Goal: Information Seeking & Learning: Find specific fact

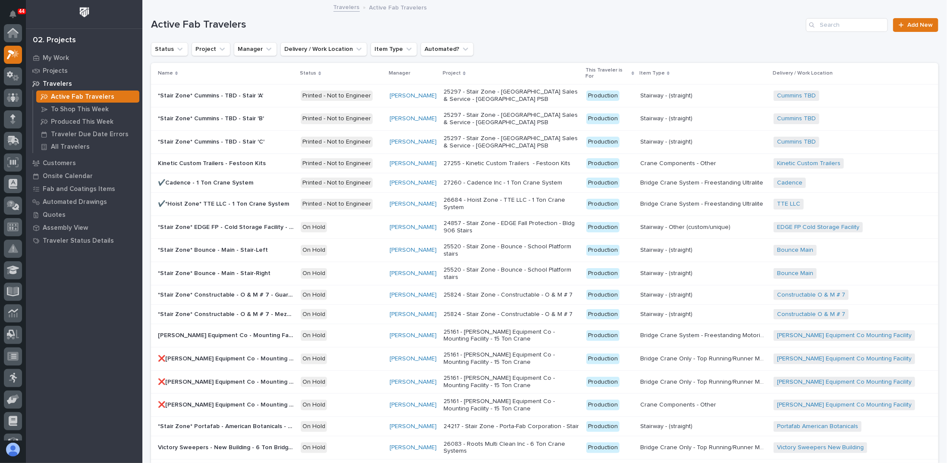
scroll to position [22, 0]
click at [14, 70] on div at bounding box center [13, 76] width 18 height 18
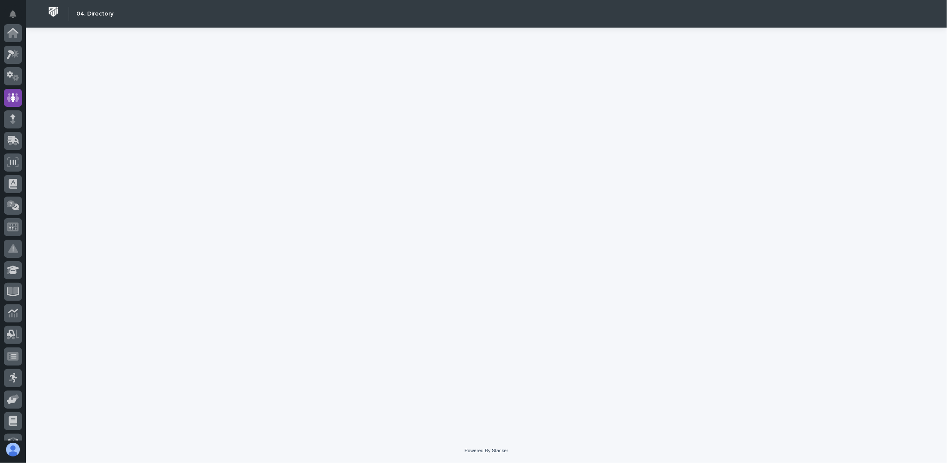
scroll to position [65, 0]
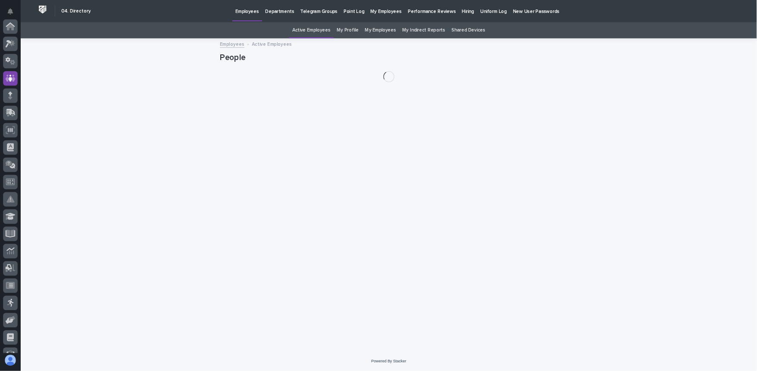
scroll to position [65, 0]
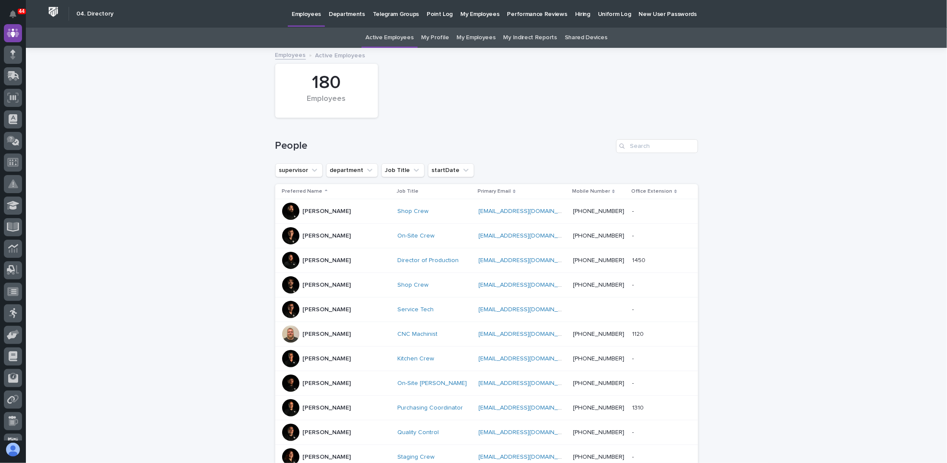
click at [462, 104] on div "180 Employees" at bounding box center [486, 91] width 431 height 63
click at [643, 144] on input "Search" at bounding box center [657, 146] width 82 height 14
type input "jack"
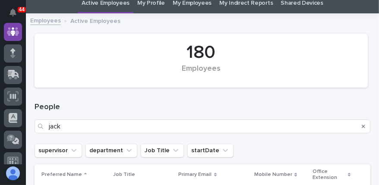
scroll to position [114, 0]
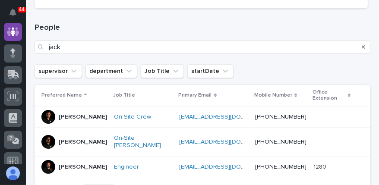
click at [62, 163] on p "[PERSON_NAME]" at bounding box center [83, 166] width 48 height 7
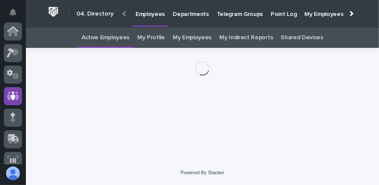
scroll to position [64, 0]
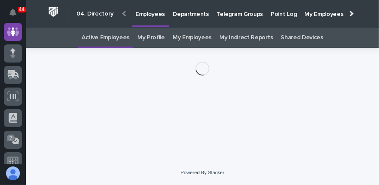
click at [69, 92] on div "Loading... Saving… Loading... Saving…" at bounding box center [202, 93] width 344 height 91
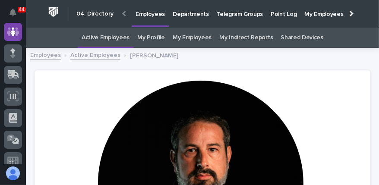
click at [73, 86] on div at bounding box center [200, 187] width 311 height 213
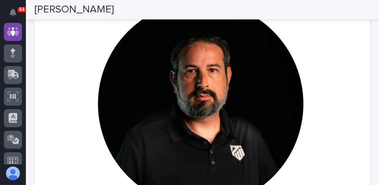
scroll to position [86, 0]
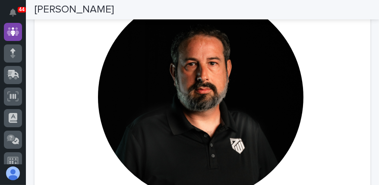
click at [309, 56] on div at bounding box center [200, 100] width 311 height 213
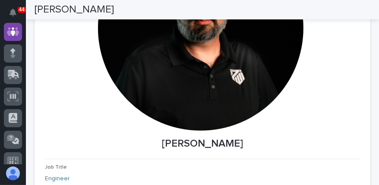
scroll to position [190, 0]
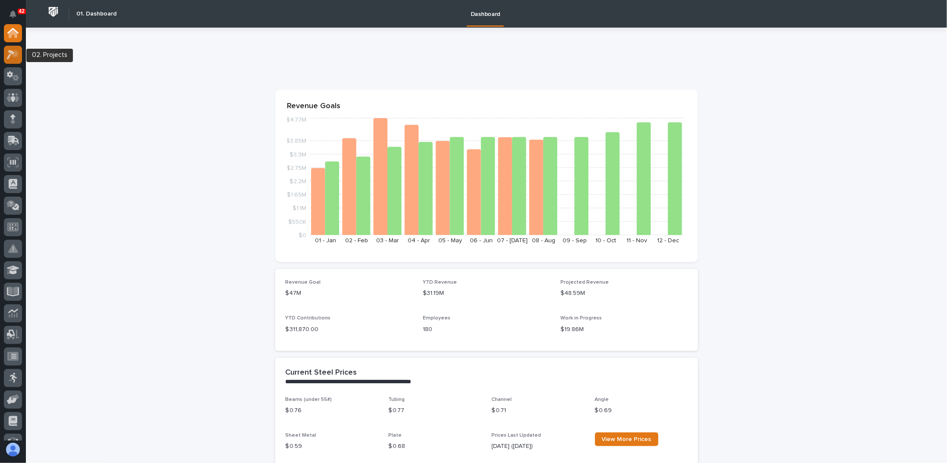
click at [19, 58] on icon at bounding box center [13, 55] width 13 height 10
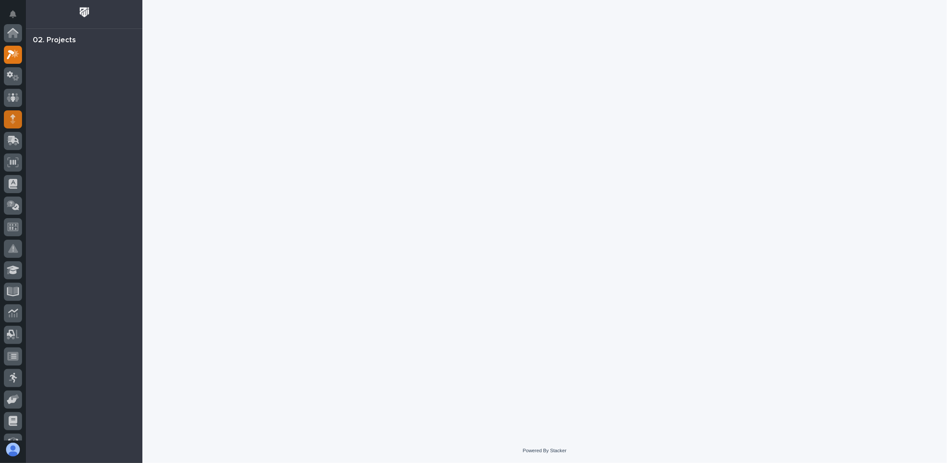
scroll to position [22, 0]
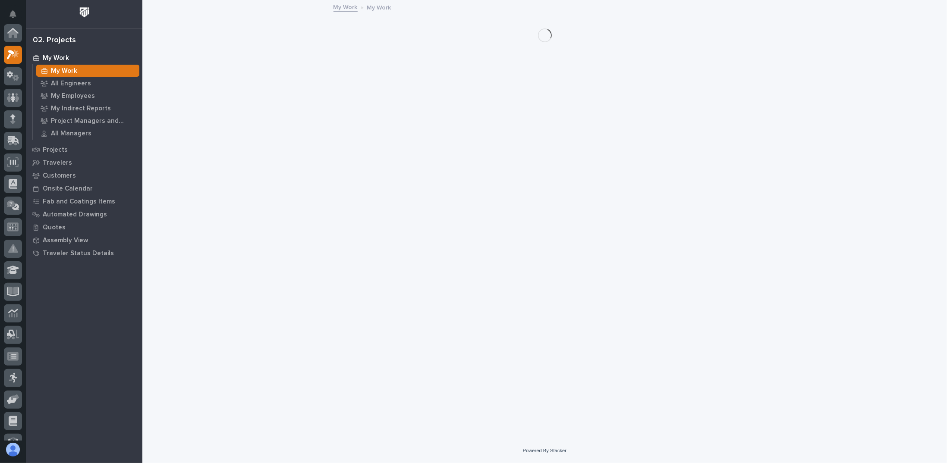
scroll to position [22, 0]
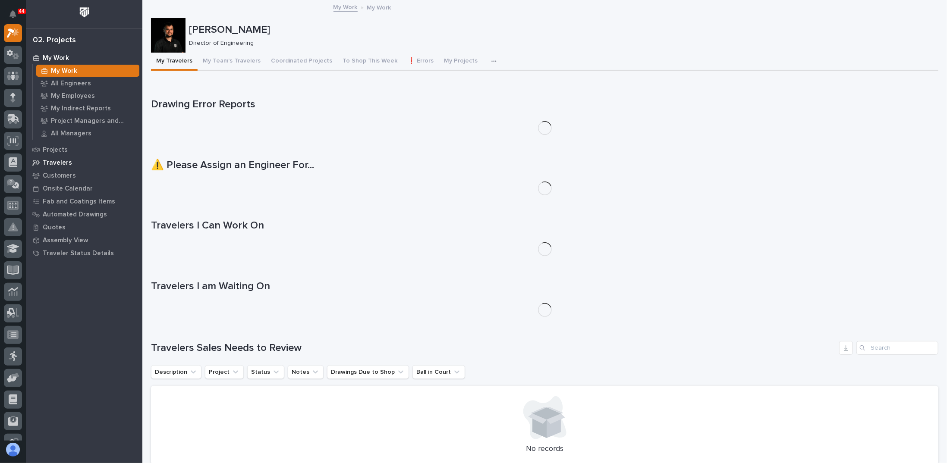
click at [48, 166] on p "Travelers" at bounding box center [57, 163] width 29 height 8
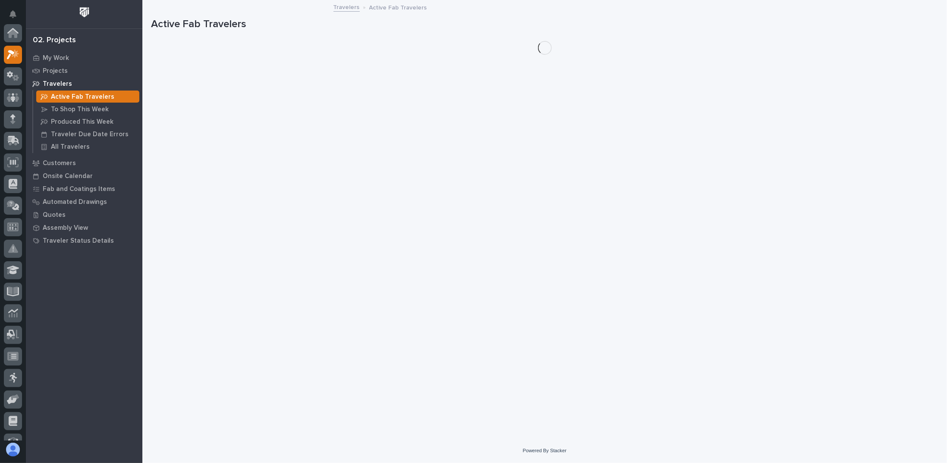
scroll to position [22, 0]
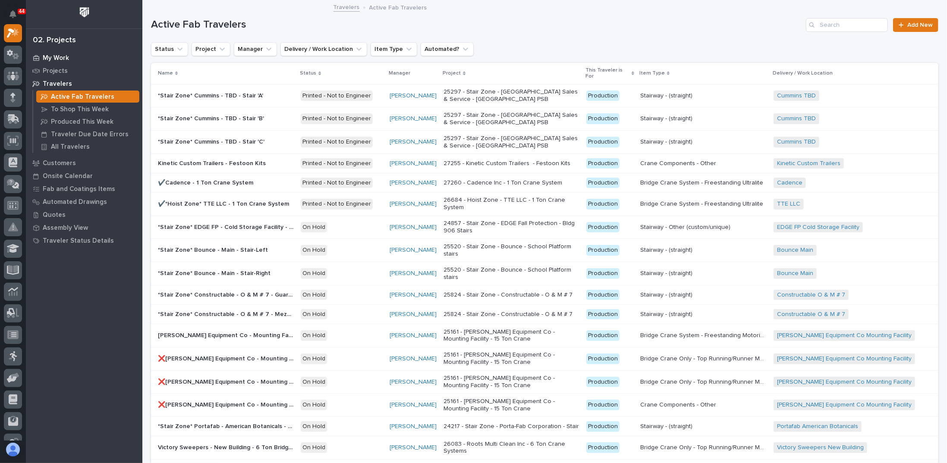
click at [47, 57] on p "My Work" at bounding box center [56, 58] width 26 height 8
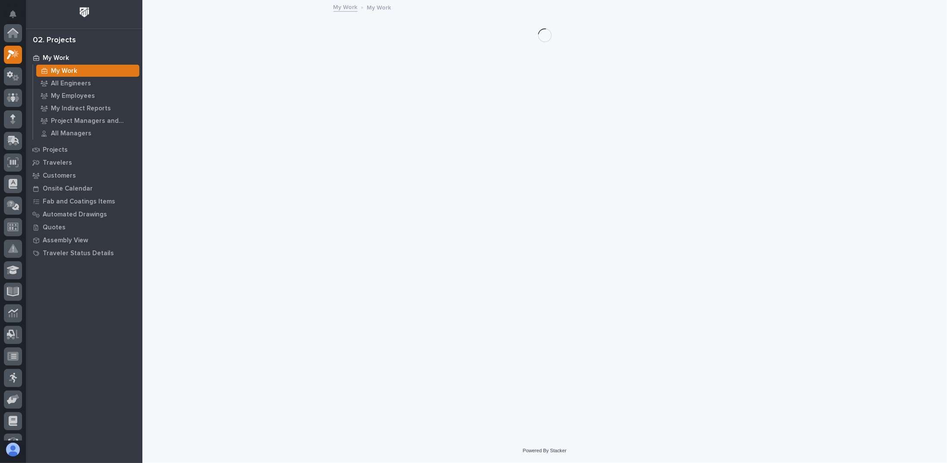
scroll to position [22, 0]
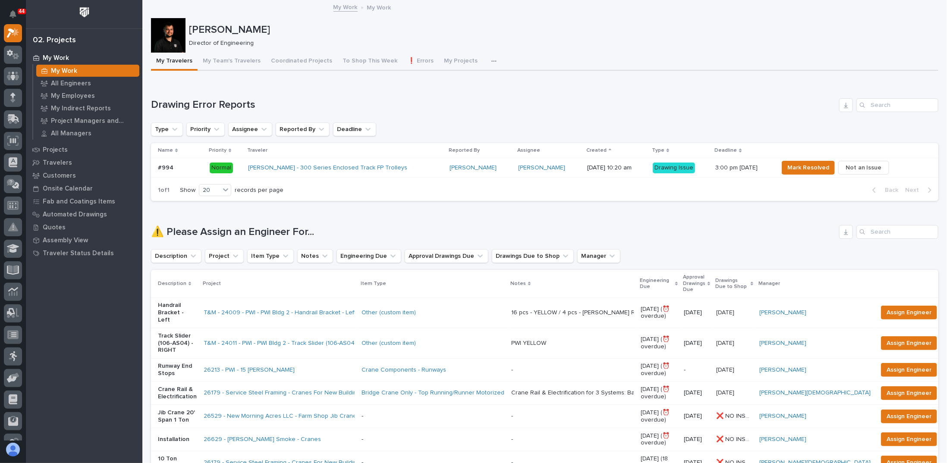
click at [378, 57] on button "button" at bounding box center [495, 61] width 19 height 17
click at [378, 43] on p "Director of Engineering" at bounding box center [560, 43] width 742 height 7
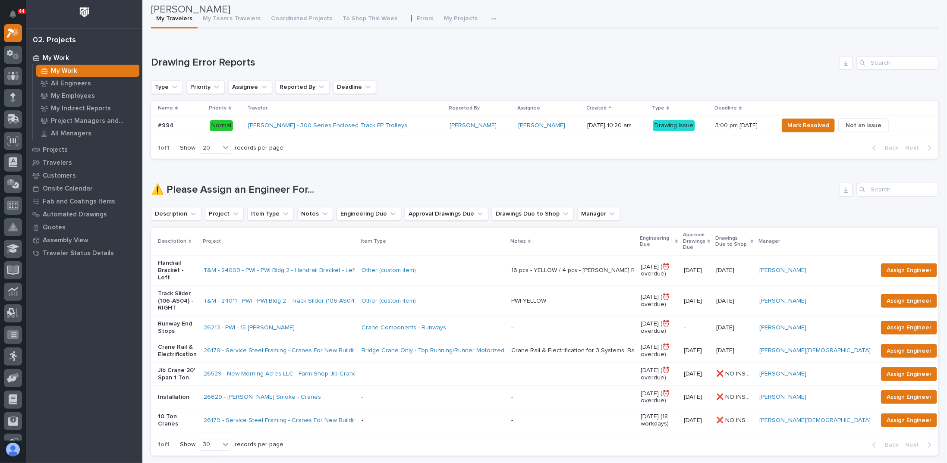
scroll to position [0, 0]
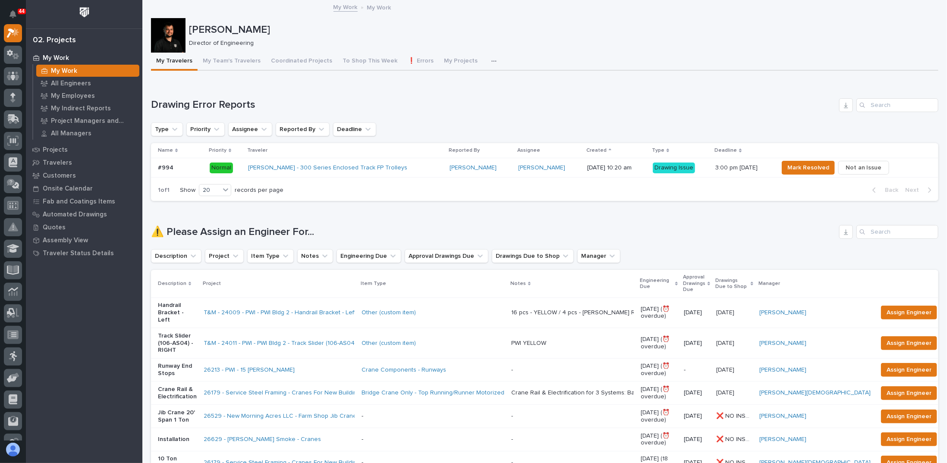
click at [378, 60] on button "button" at bounding box center [495, 61] width 19 height 17
click at [378, 101] on span "Engineering Priority List" at bounding box center [451, 99] width 65 height 8
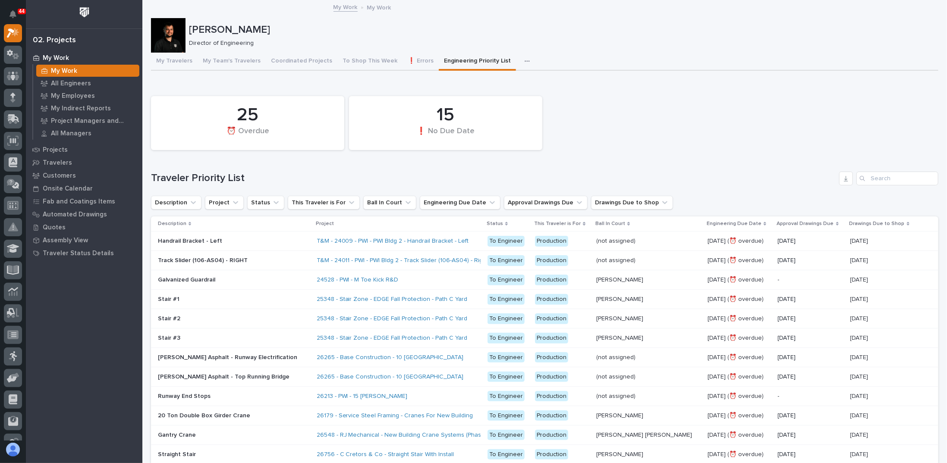
scroll to position [43, 0]
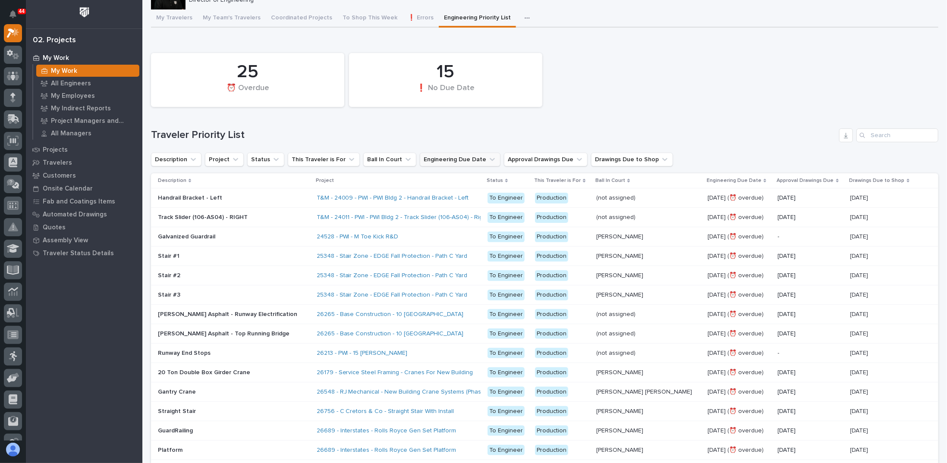
click at [378, 160] on button "Engineering Due Date" at bounding box center [460, 160] width 81 height 14
click at [378, 160] on button "Drawings Due to Shop" at bounding box center [632, 160] width 82 height 14
click at [378, 182] on div "contains" at bounding box center [630, 180] width 95 height 9
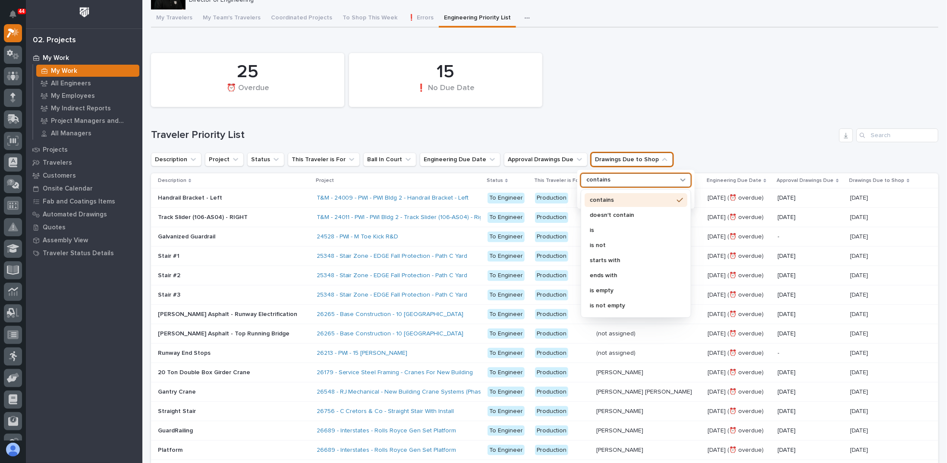
click at [378, 135] on h1 "Traveler Priority List" at bounding box center [493, 135] width 685 height 13
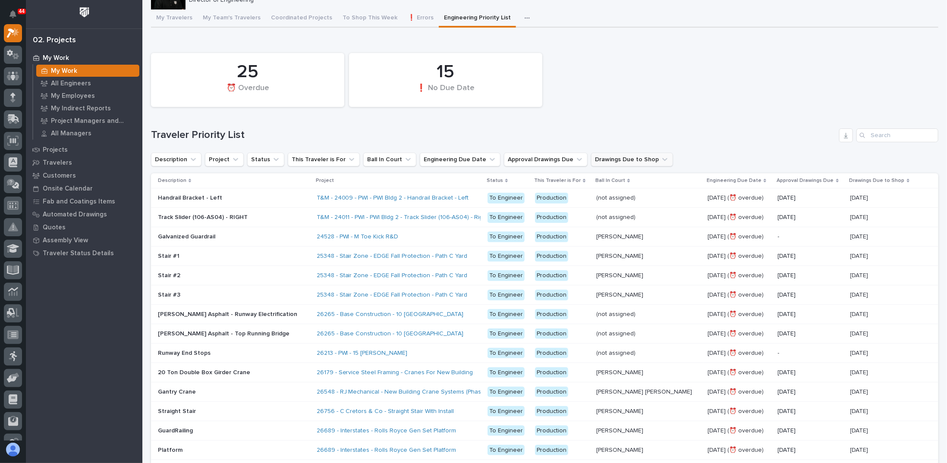
click at [378, 158] on button "Drawings Due to Shop" at bounding box center [632, 160] width 82 height 14
click at [378, 176] on div "contains" at bounding box center [630, 180] width 95 height 9
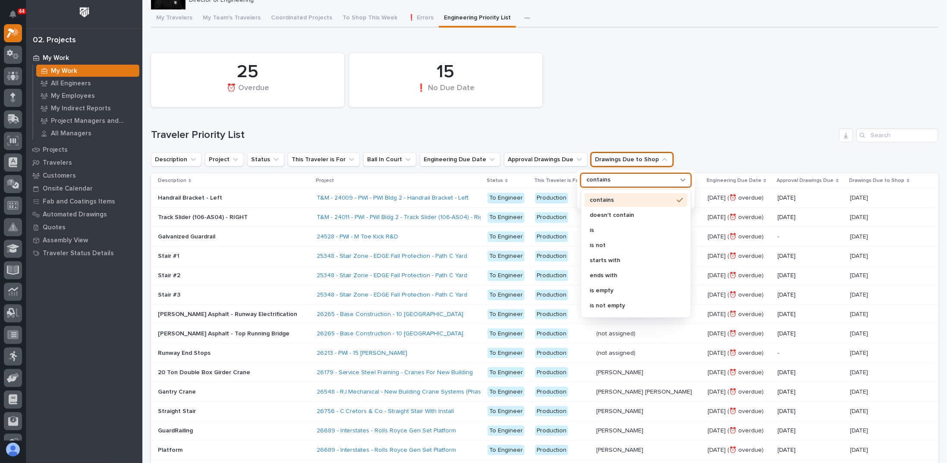
click at [378, 125] on div "25 ⏰ Overdue 15 ❗ No Due Date Traveler Priority List Description Project Status…" at bounding box center [544, 421] width 787 height 745
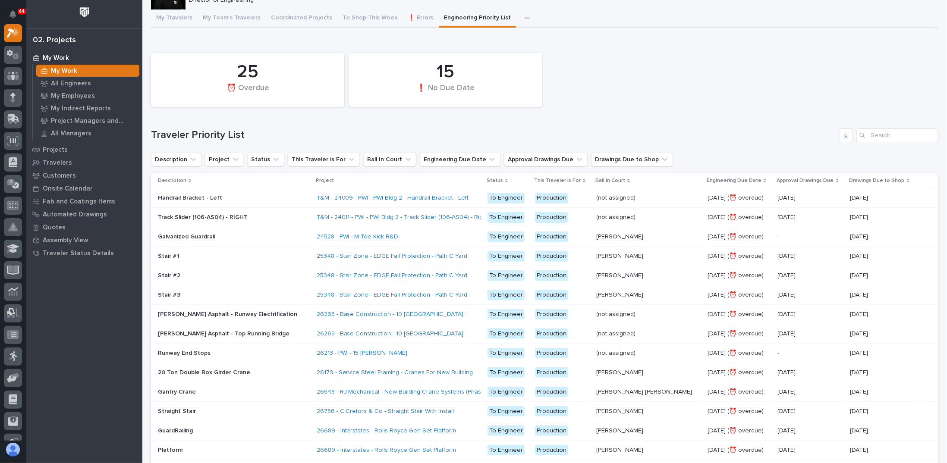
click at [378, 139] on h1 "Traveler Priority List" at bounding box center [493, 135] width 685 height 13
click at [378, 126] on div "25 ⏰ Overdue 15 ❗ No Due Date Traveler Priority List Description Project Status…" at bounding box center [544, 421] width 787 height 745
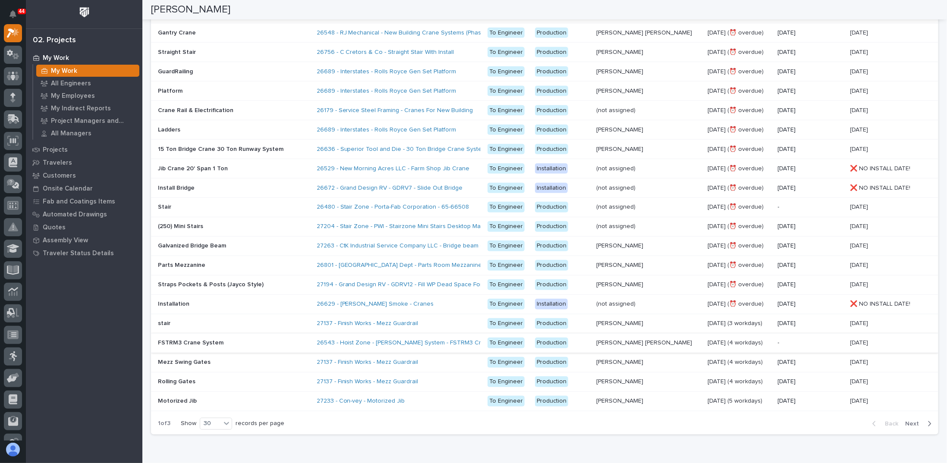
scroll to position [442, 0]
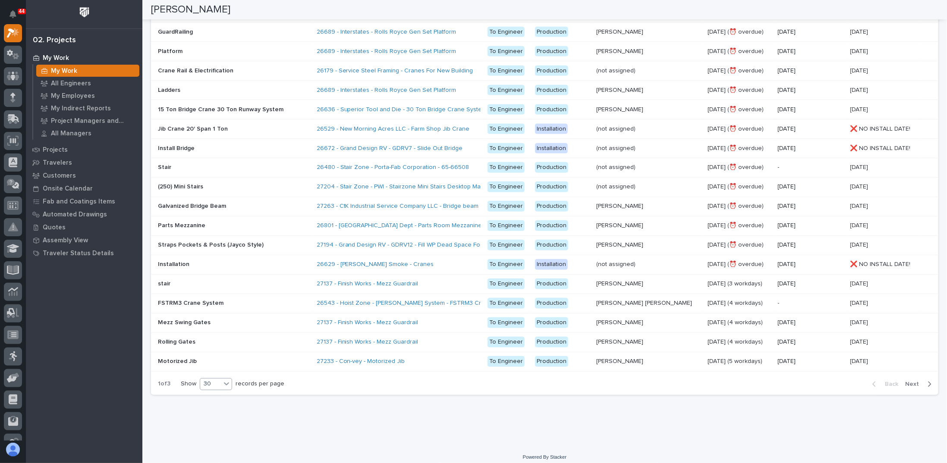
click at [223, 185] on div at bounding box center [226, 384] width 10 height 10
click at [378, 185] on div "button" at bounding box center [927, 384] width 7 height 8
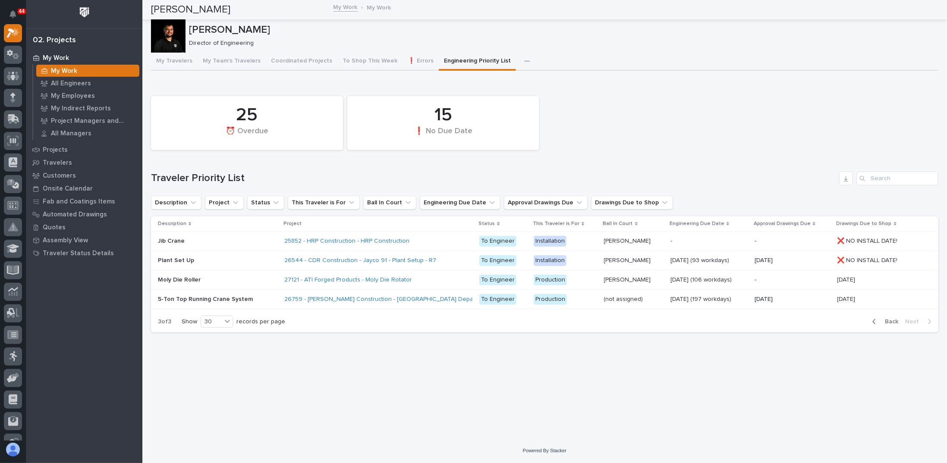
scroll to position [0, 0]
click at [378, 185] on icon "button" at bounding box center [874, 322] width 4 height 8
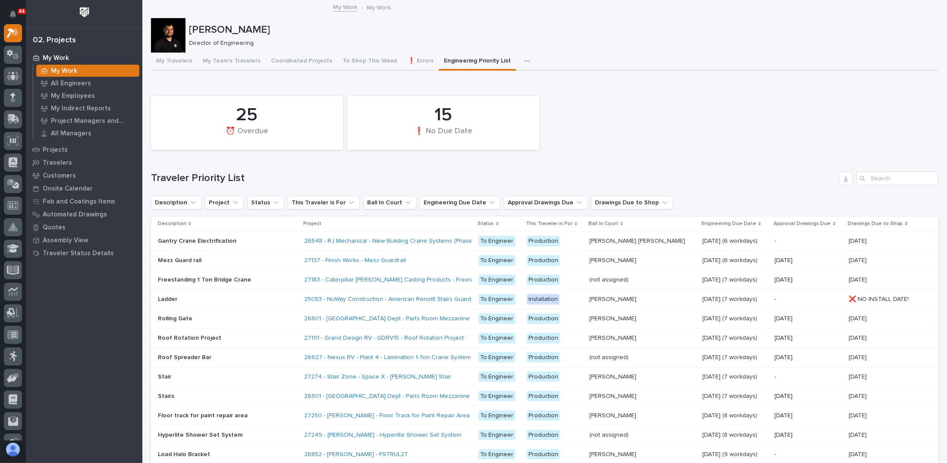
click at [378, 179] on h1 "Traveler Priority List" at bounding box center [493, 178] width 685 height 13
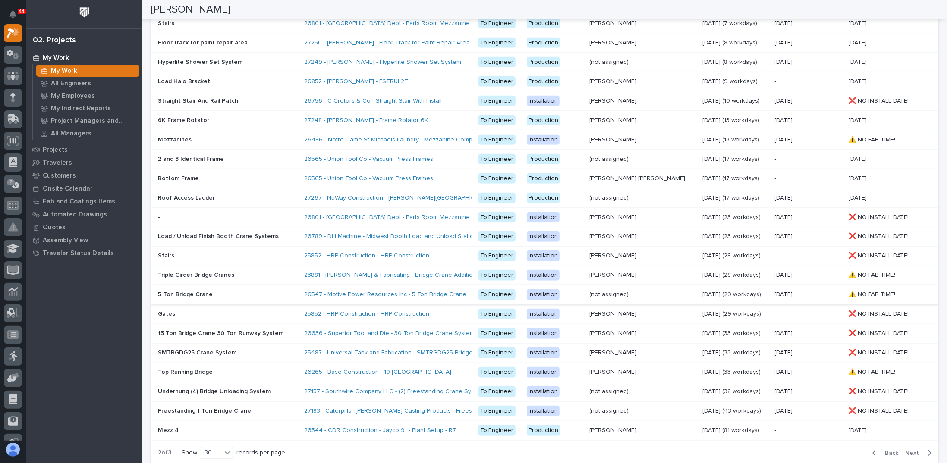
scroll to position [442, 0]
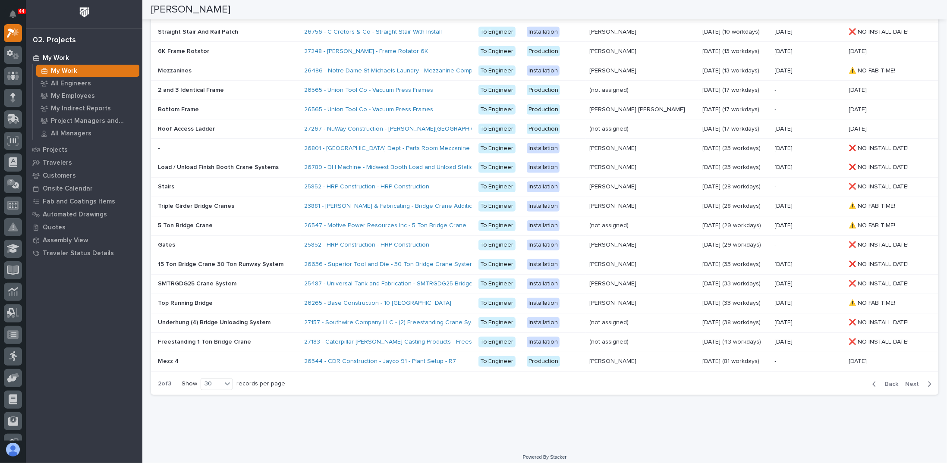
click at [378, 185] on icon "button" at bounding box center [929, 384] width 3 height 5
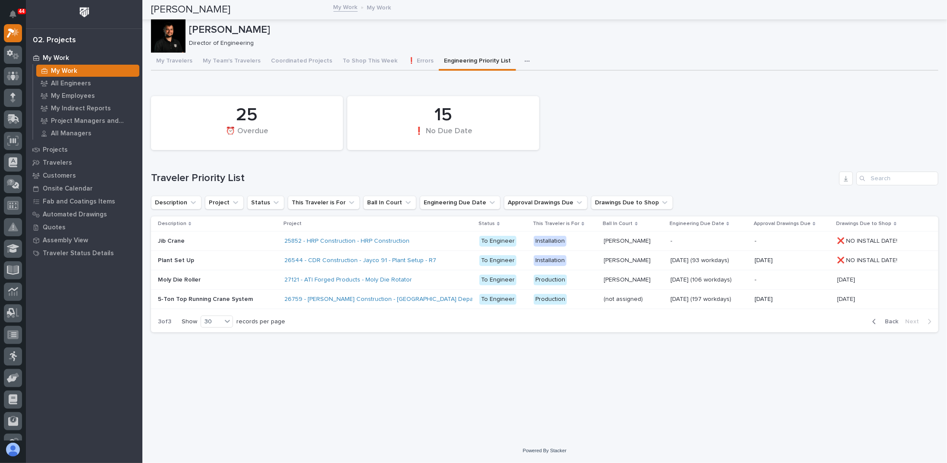
scroll to position [0, 0]
click at [378, 185] on icon "button" at bounding box center [874, 322] width 4 height 8
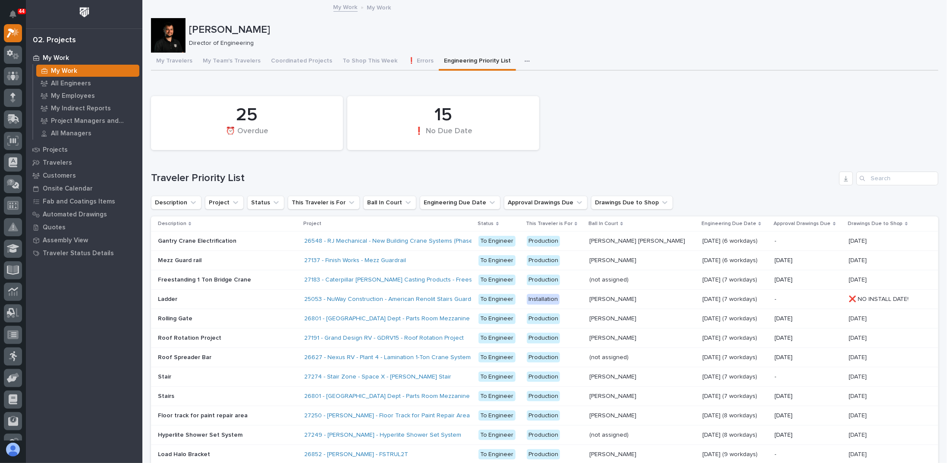
click at [378, 88] on div "Loading... Saving… 25 ⏰ Overdue 15 ❗ No Due Date Traveler Priority List Descrip…" at bounding box center [544, 462] width 787 height 763
click at [378, 165] on div "25 ⏰ Overdue 15 ❗ No Due Date Traveler Priority List Description Project Status…" at bounding box center [544, 464] width 787 height 745
click at [378, 105] on div "25 ⏰ Overdue 15 ❗ No Due Date" at bounding box center [545, 123] width 796 height 63
